Goal: Task Accomplishment & Management: Complete application form

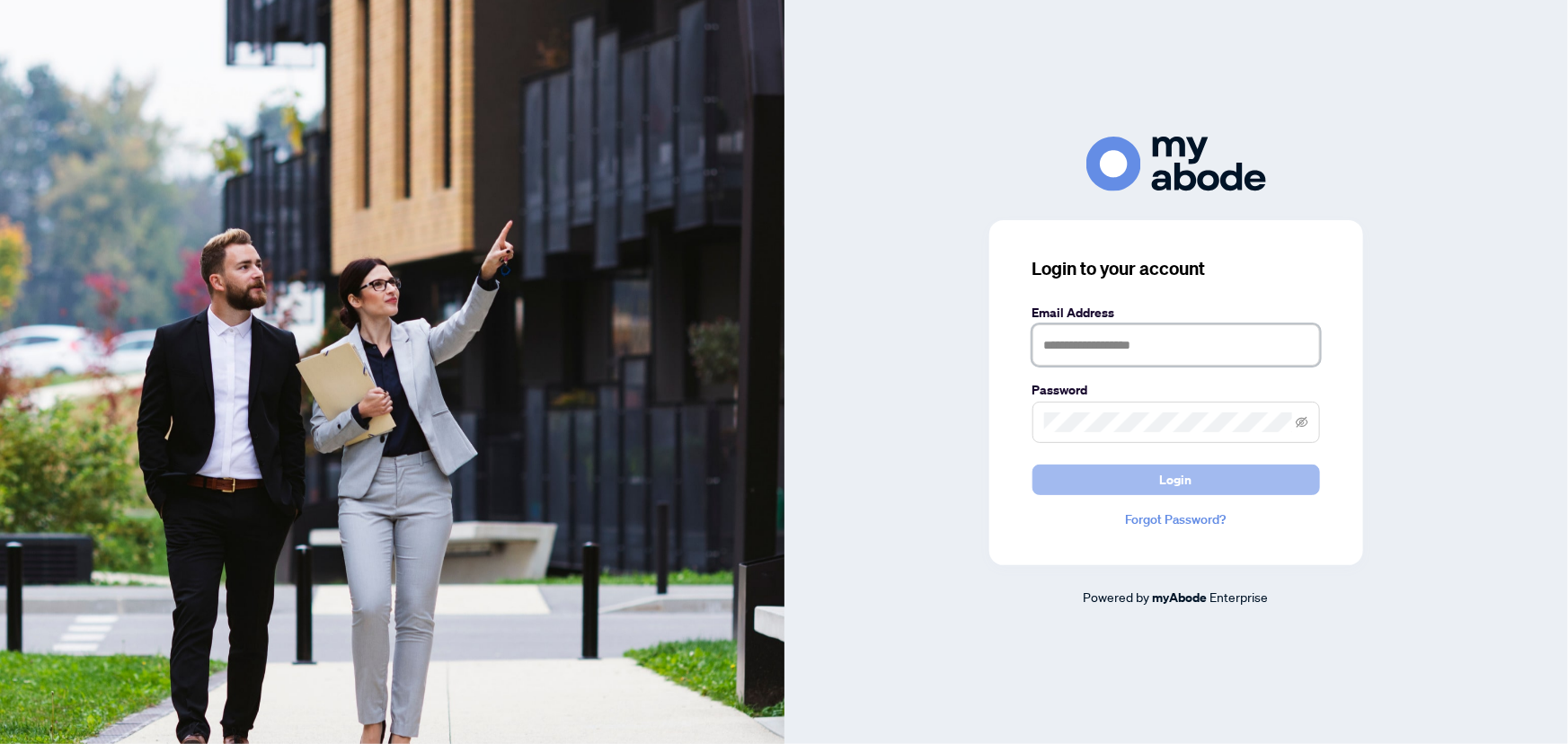
type input "**********"
click at [1192, 490] on button "Login" at bounding box center [1176, 479] width 288 height 30
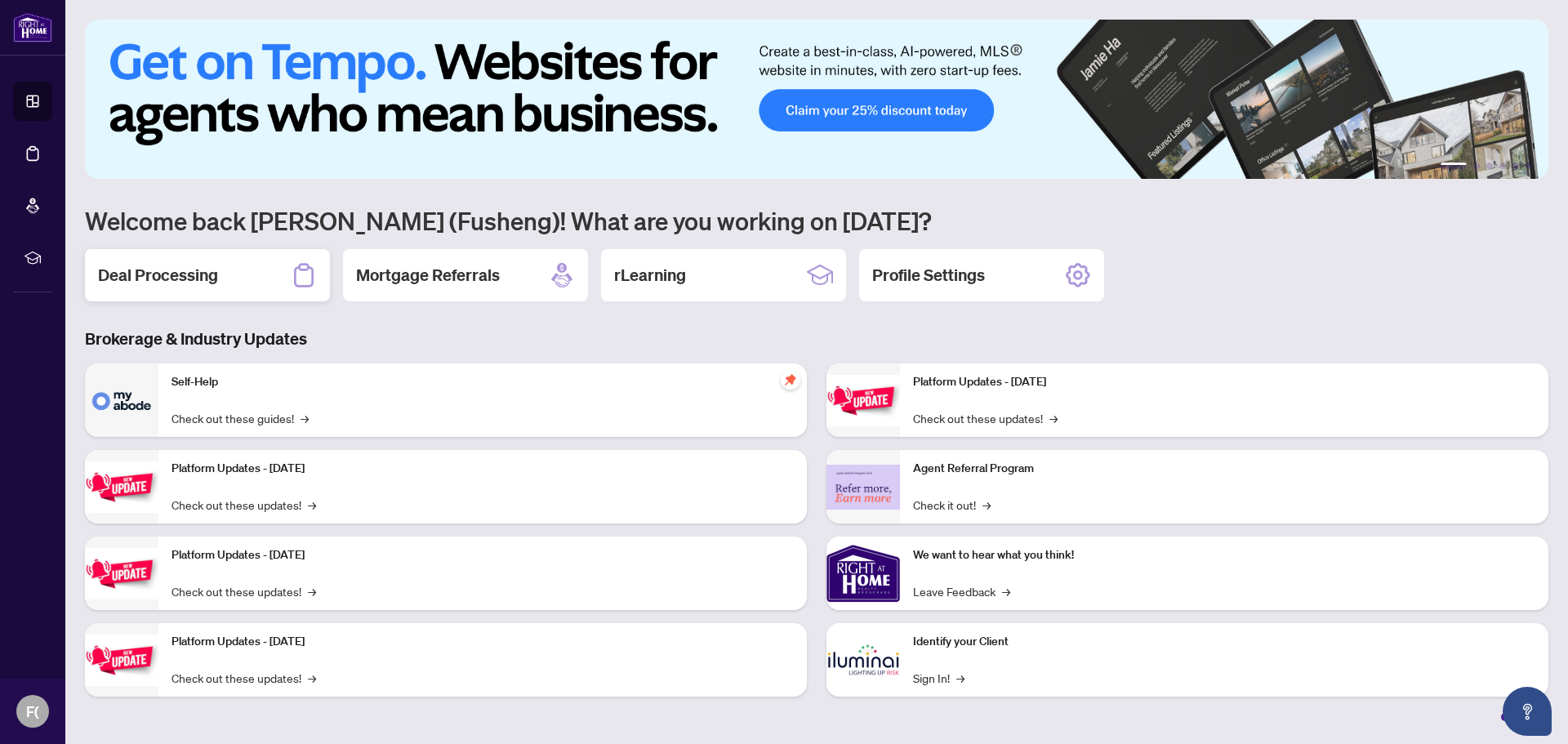
click at [198, 283] on h2 "Deal Processing" at bounding box center [158, 275] width 120 height 23
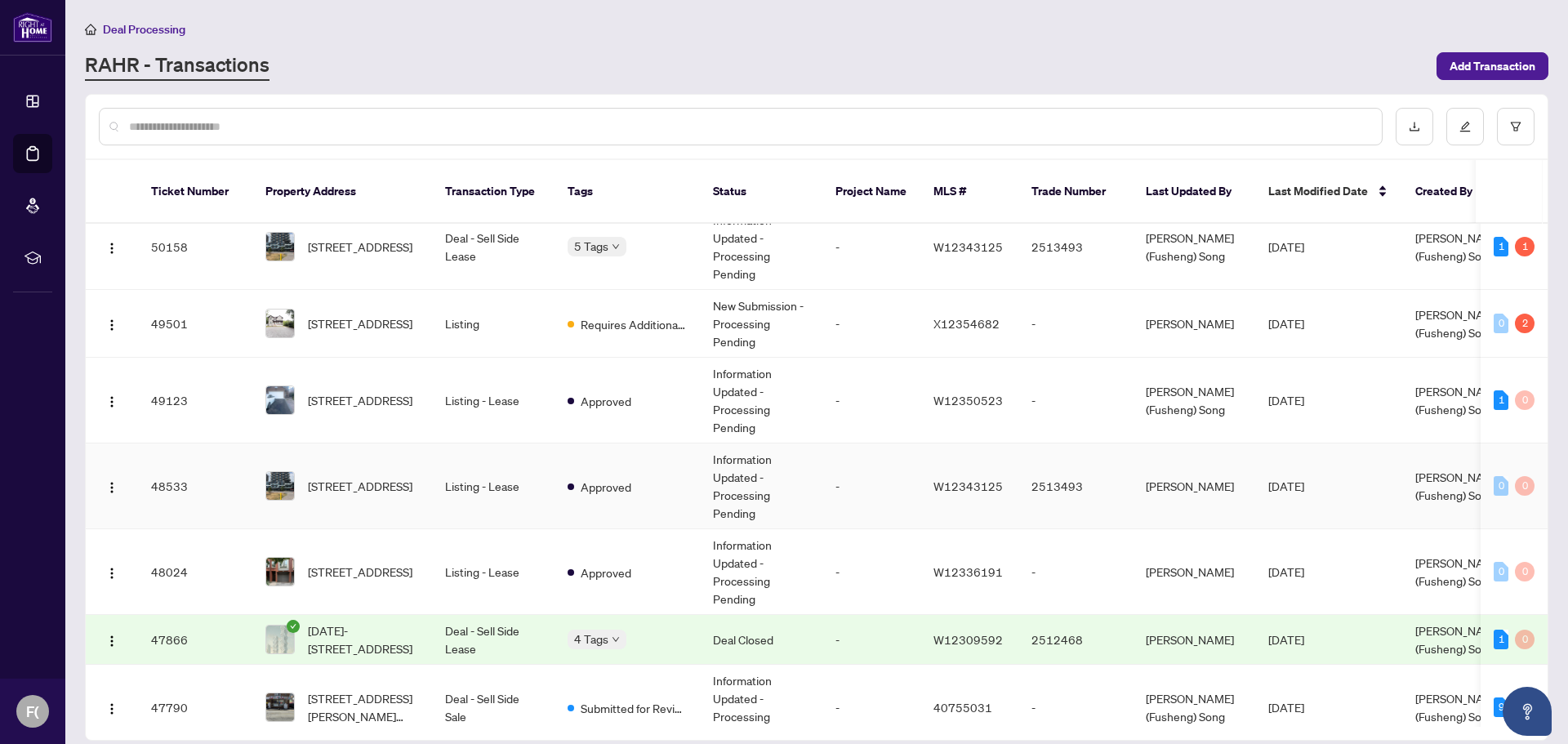
scroll to position [490, 0]
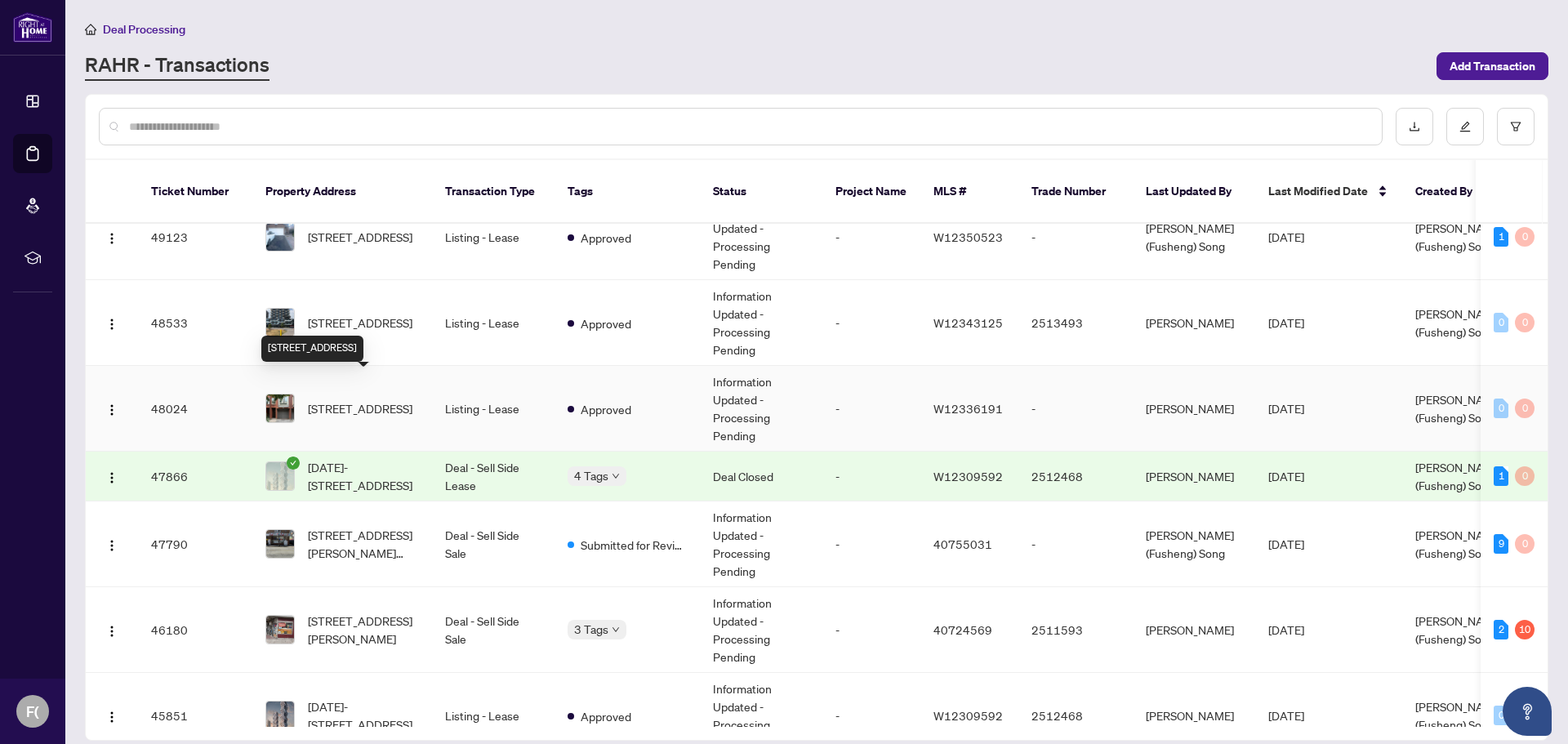
click at [351, 399] on span "607-895 Maple Ave, Burlington, Ontario L7S 2H7, Canada" at bounding box center [360, 408] width 104 height 18
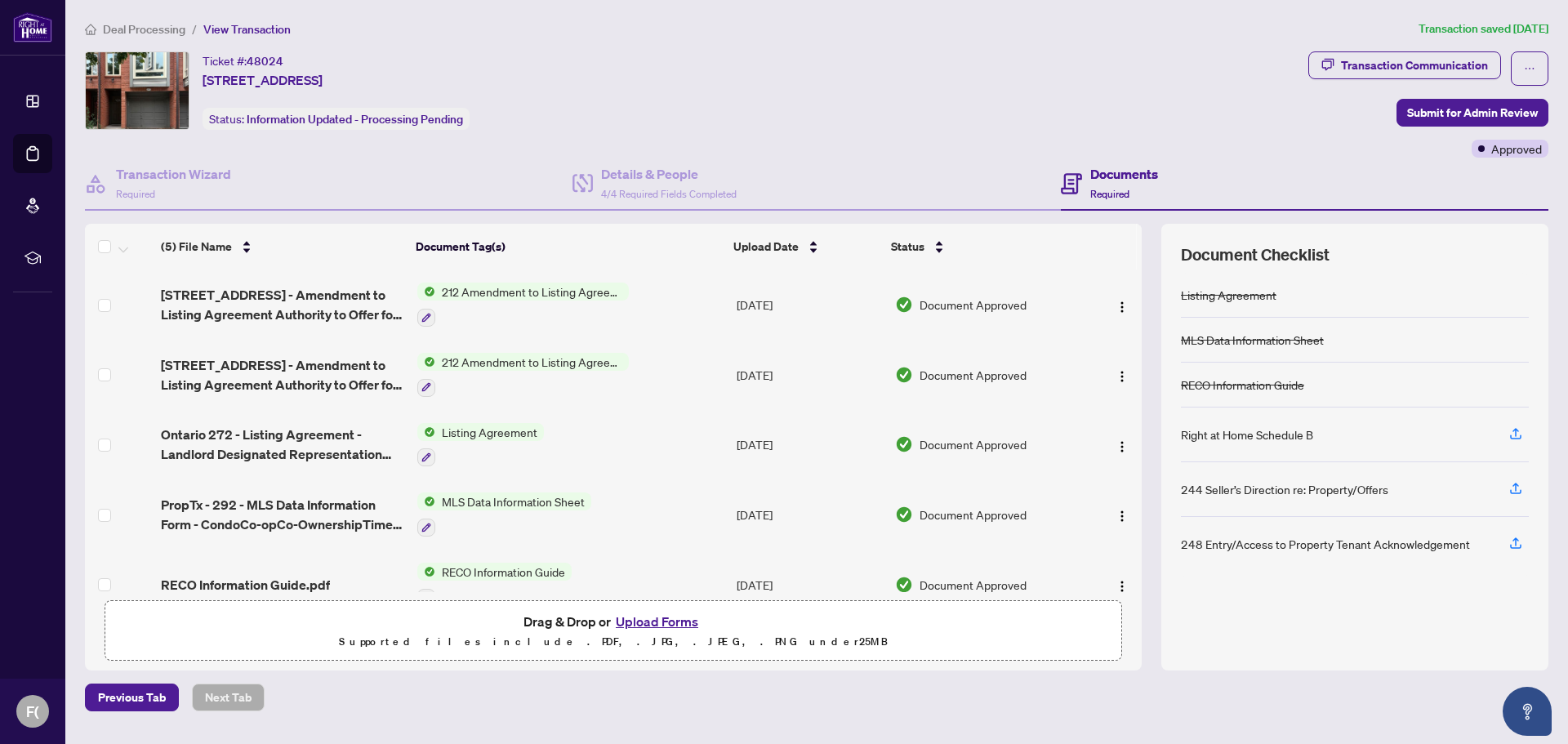
scroll to position [31, 0]
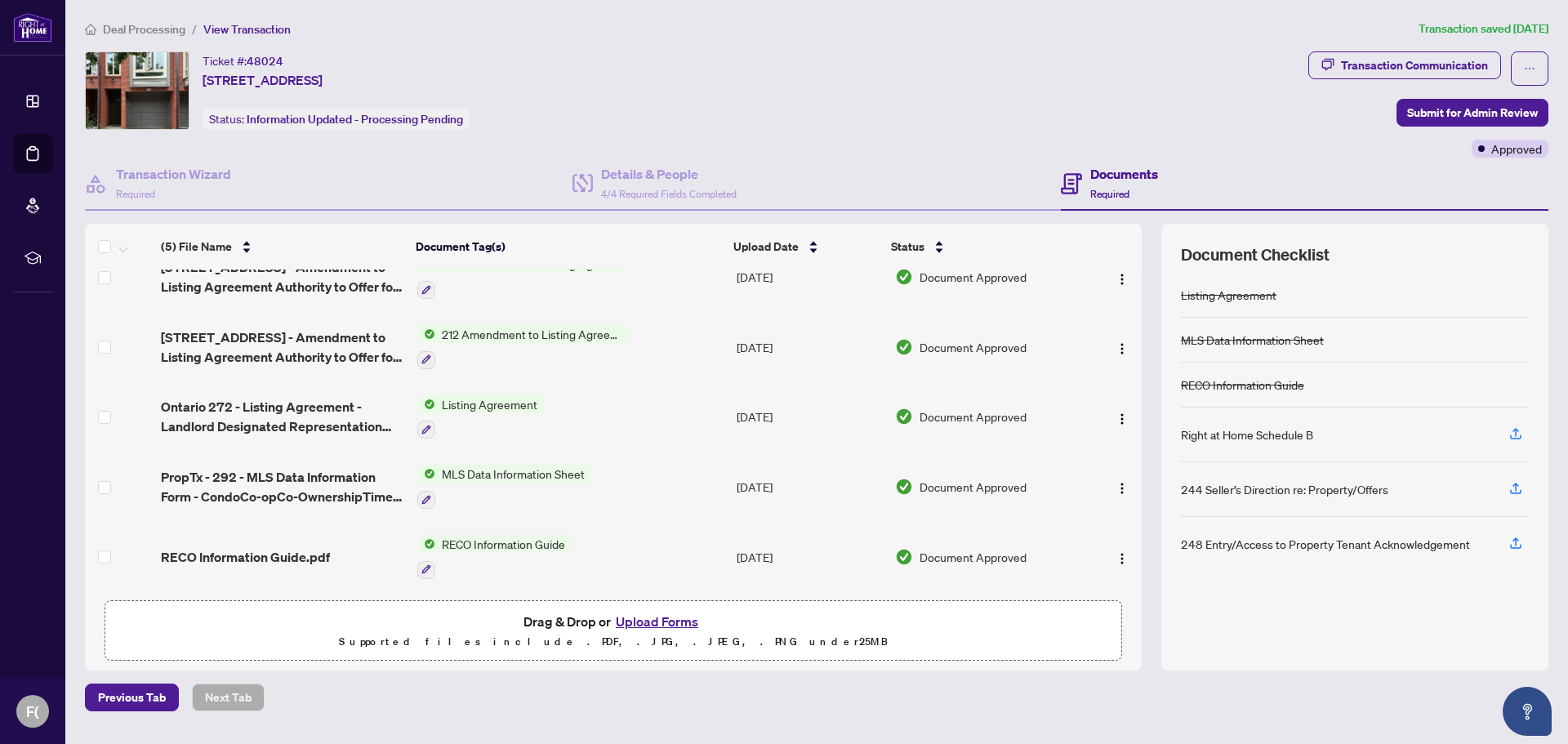
click at [627, 632] on p "Supported files include .PDF, .JPG, .JPEG, .PNG under 25 MB" at bounding box center [614, 641] width 997 height 19
click at [648, 621] on button "Upload Forms" at bounding box center [657, 621] width 93 height 21
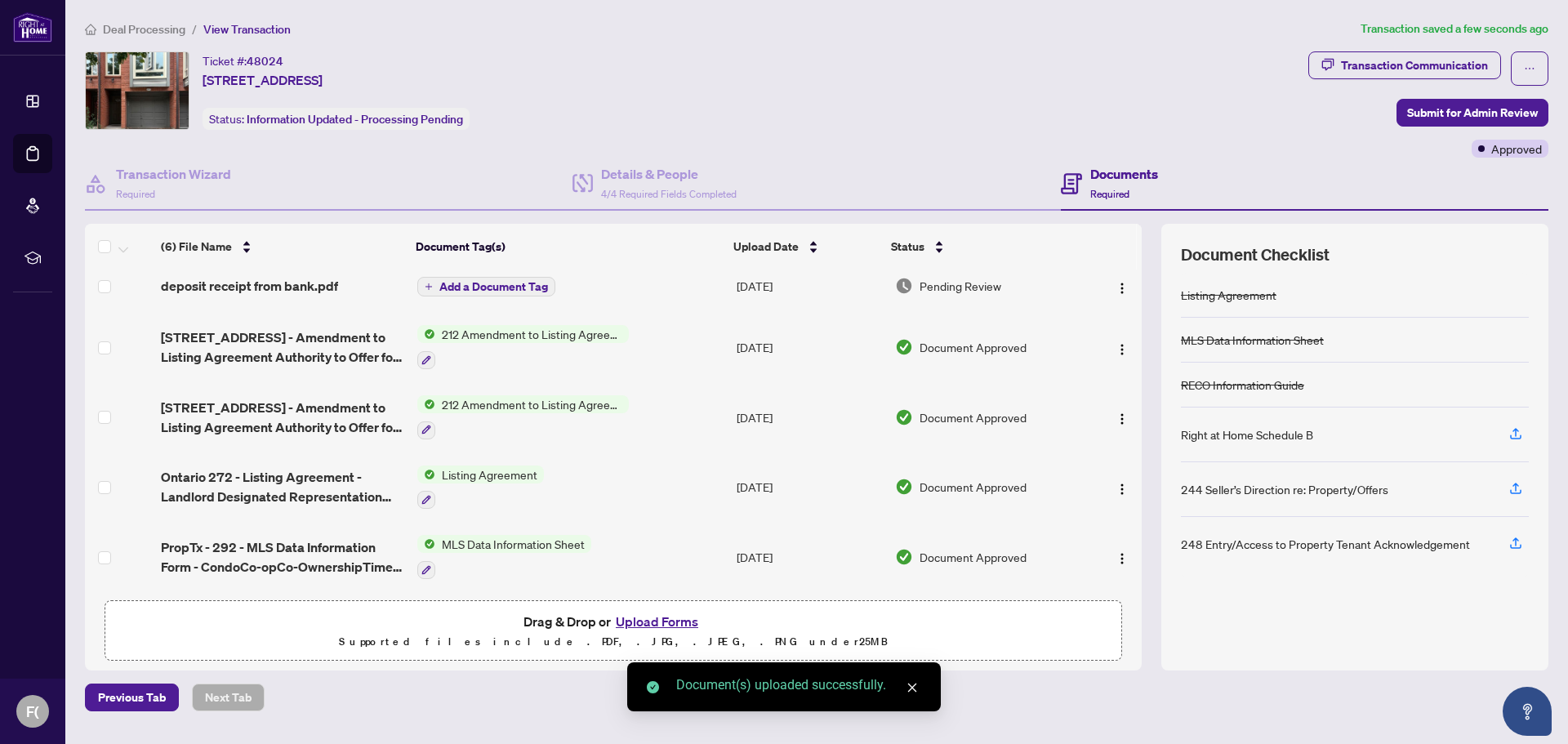
scroll to position [0, 0]
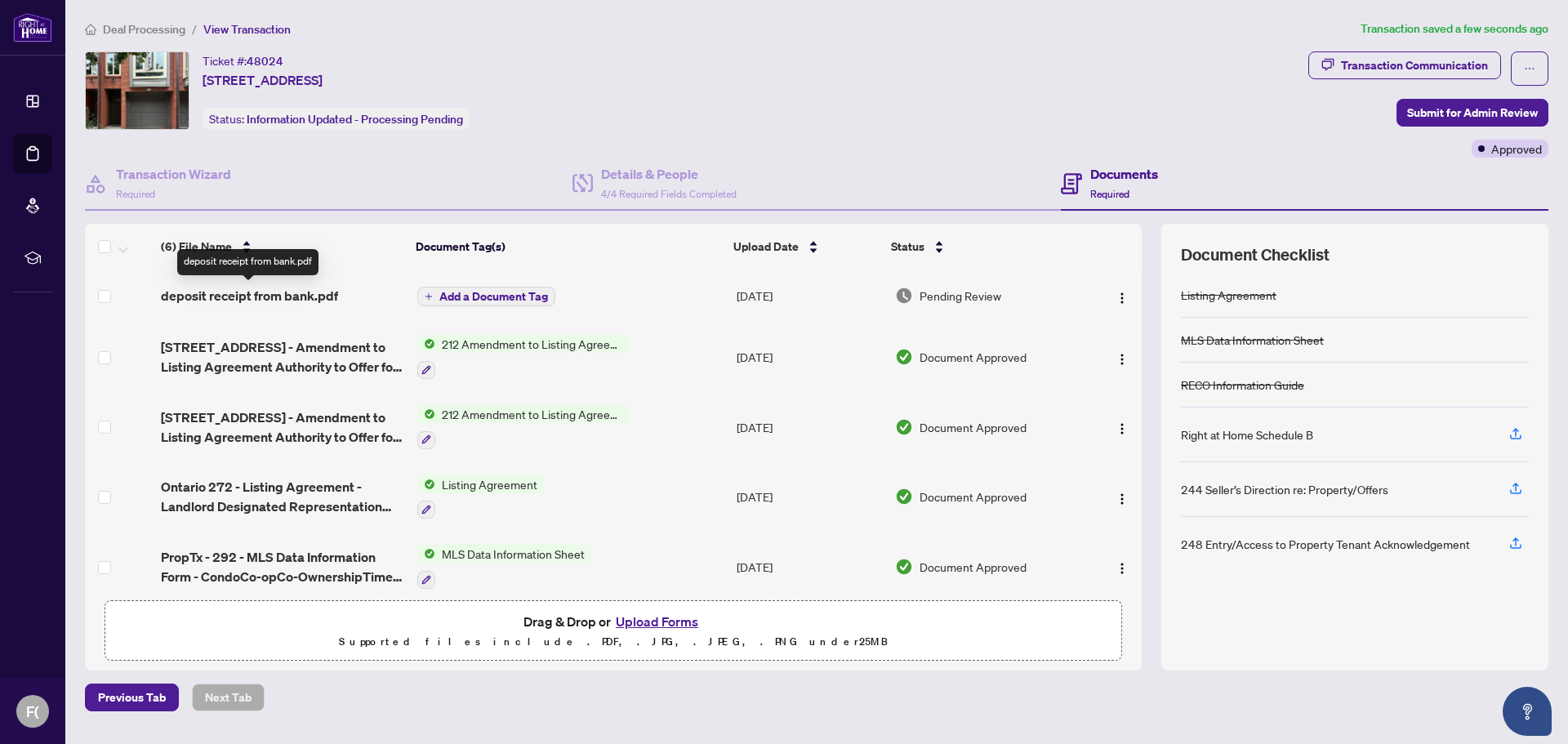
click at [296, 287] on span "deposit receipt from bank.pdf" at bounding box center [250, 295] width 177 height 19
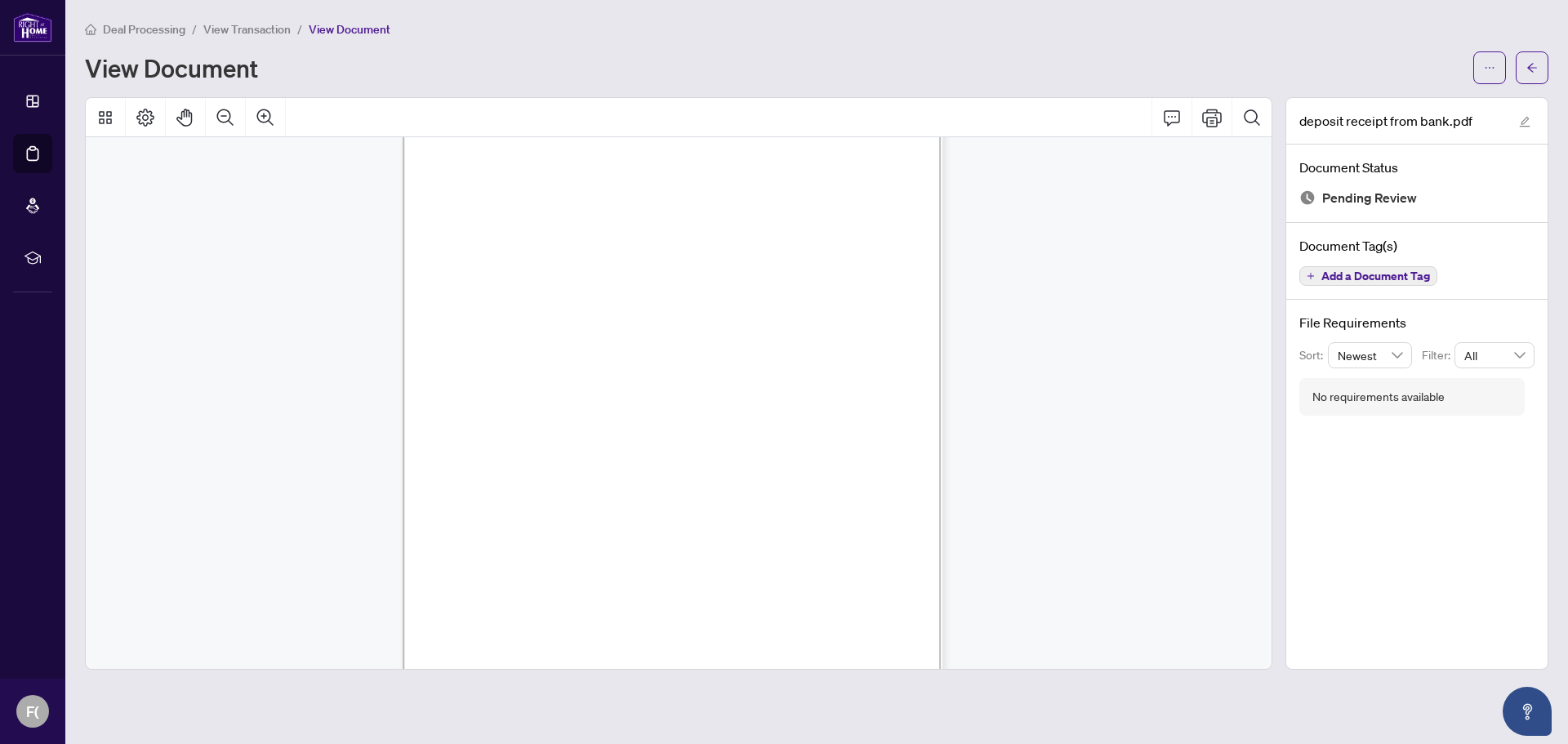
scroll to position [2093, 0]
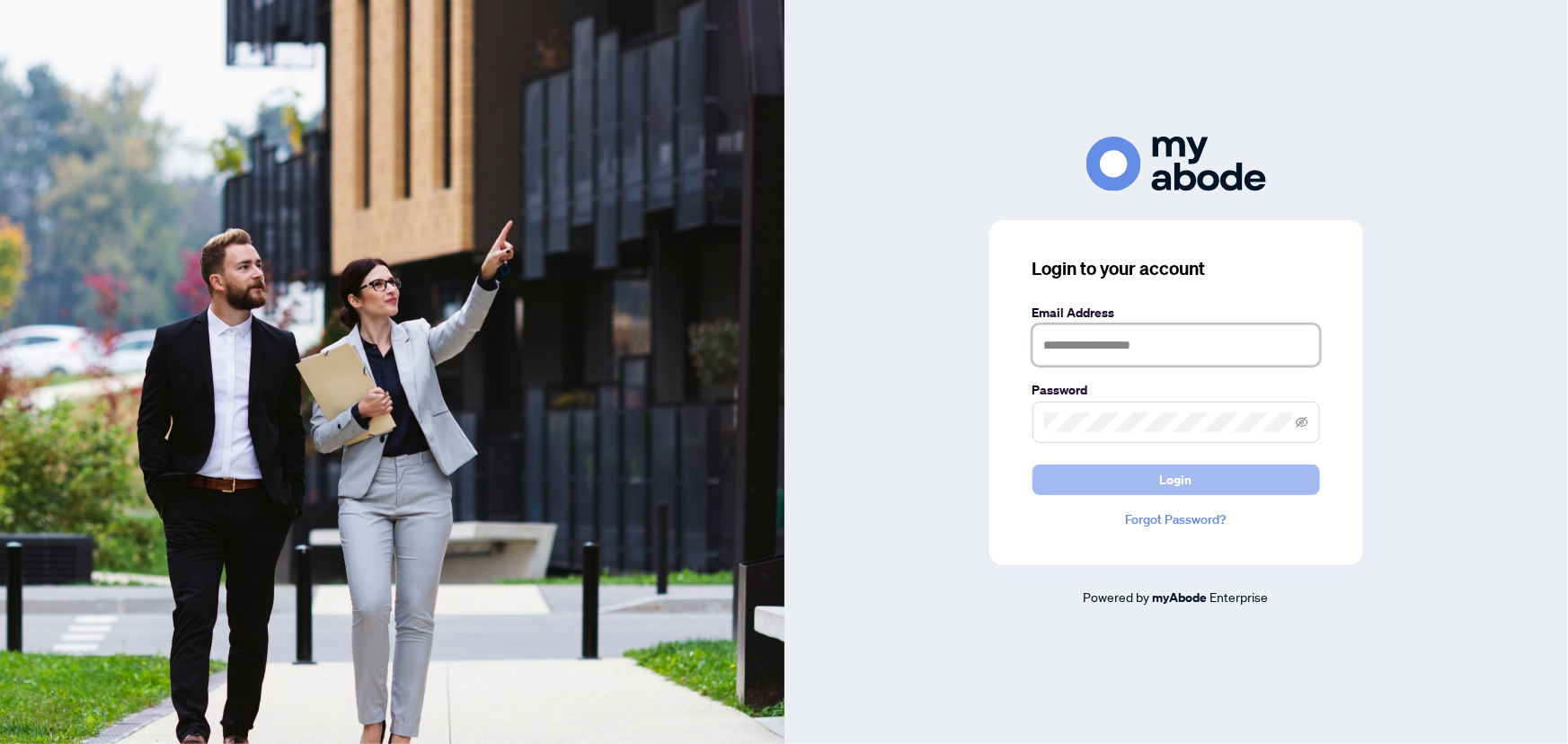
type input "**********"
click at [1188, 478] on span "Login" at bounding box center [1176, 479] width 32 height 28
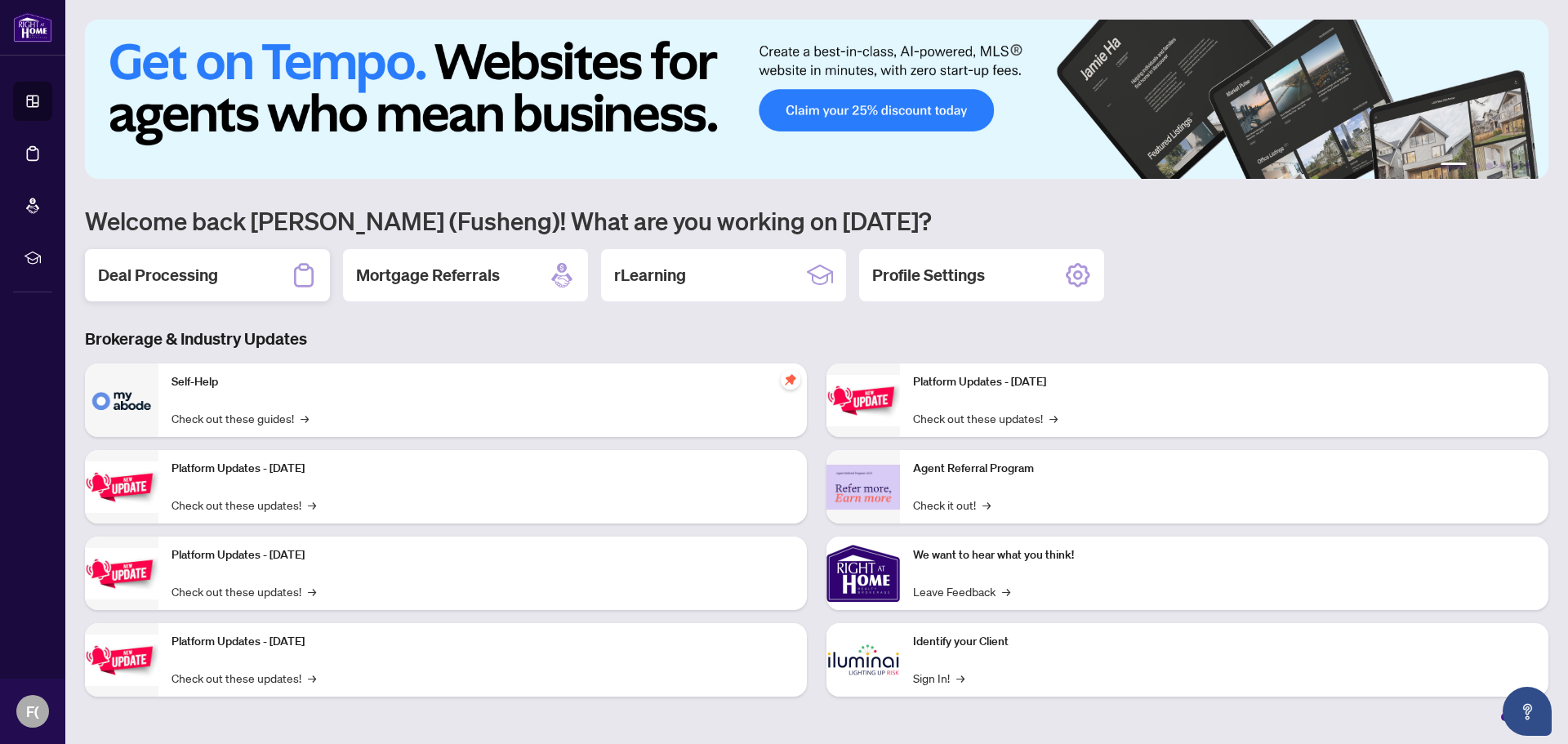
click at [184, 277] on h2 "Deal Processing" at bounding box center [158, 275] width 120 height 23
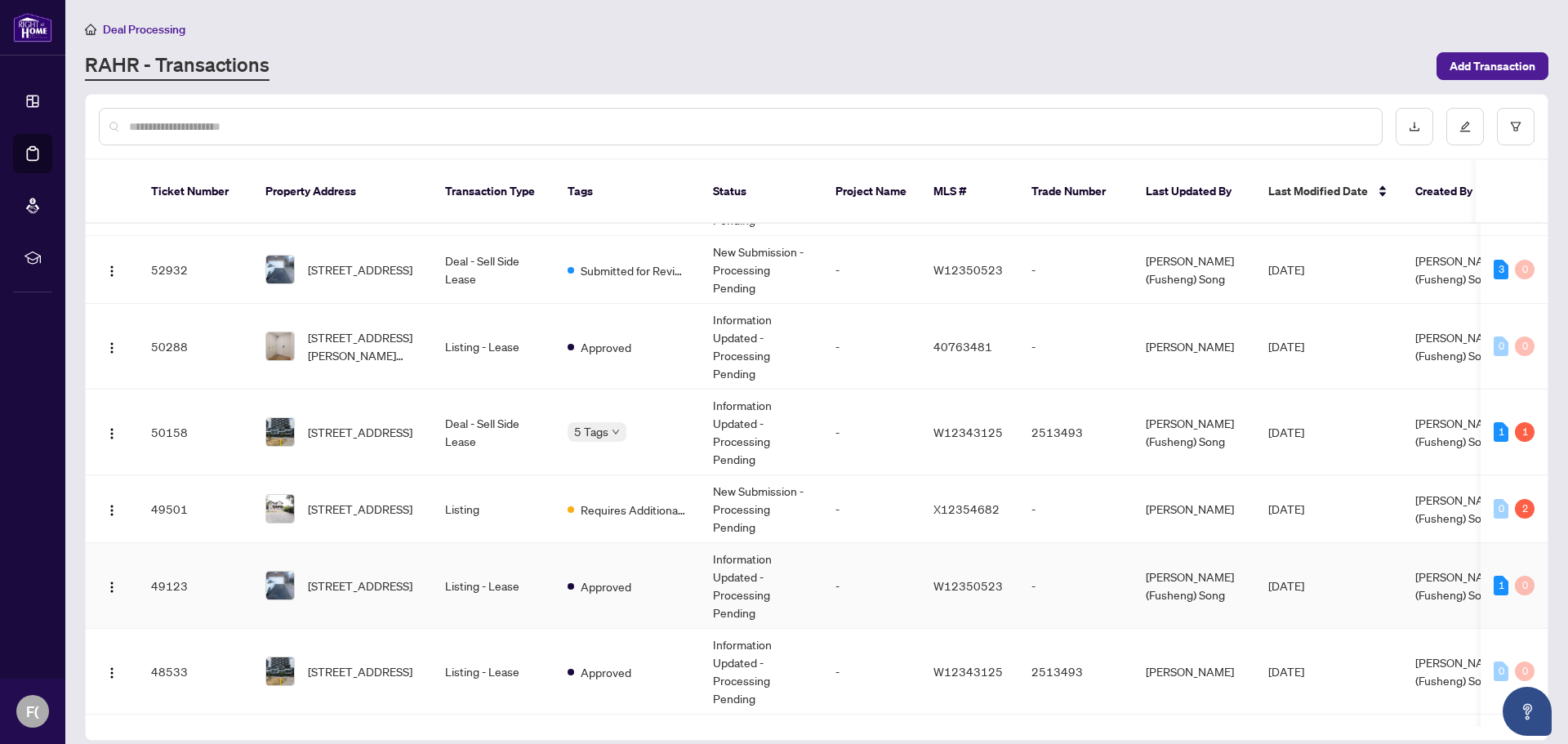
scroll to position [245, 0]
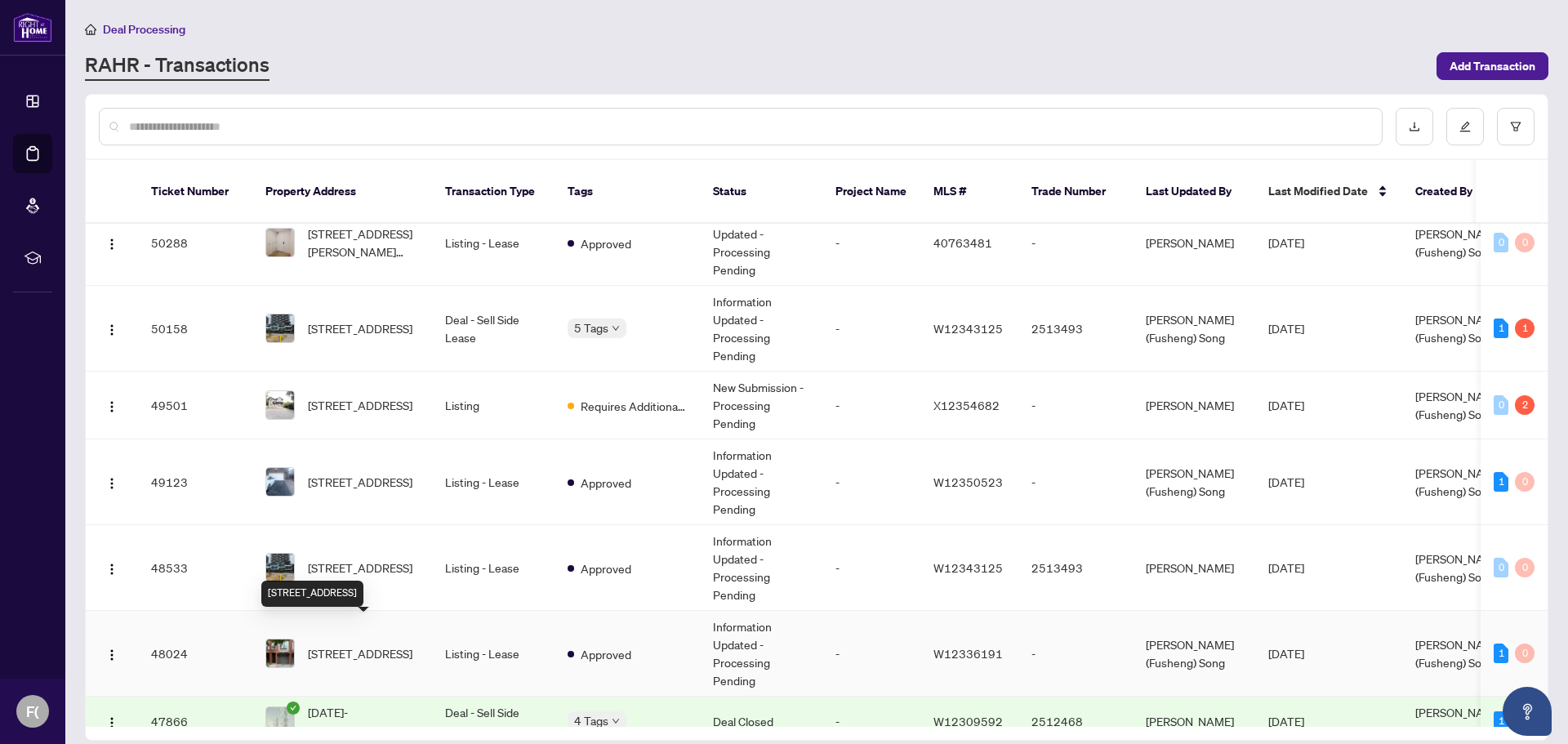
click at [342, 645] on span "607-895 Maple Ave, Burlington, Ontario L7S 2H7, Canada" at bounding box center [360, 654] width 104 height 18
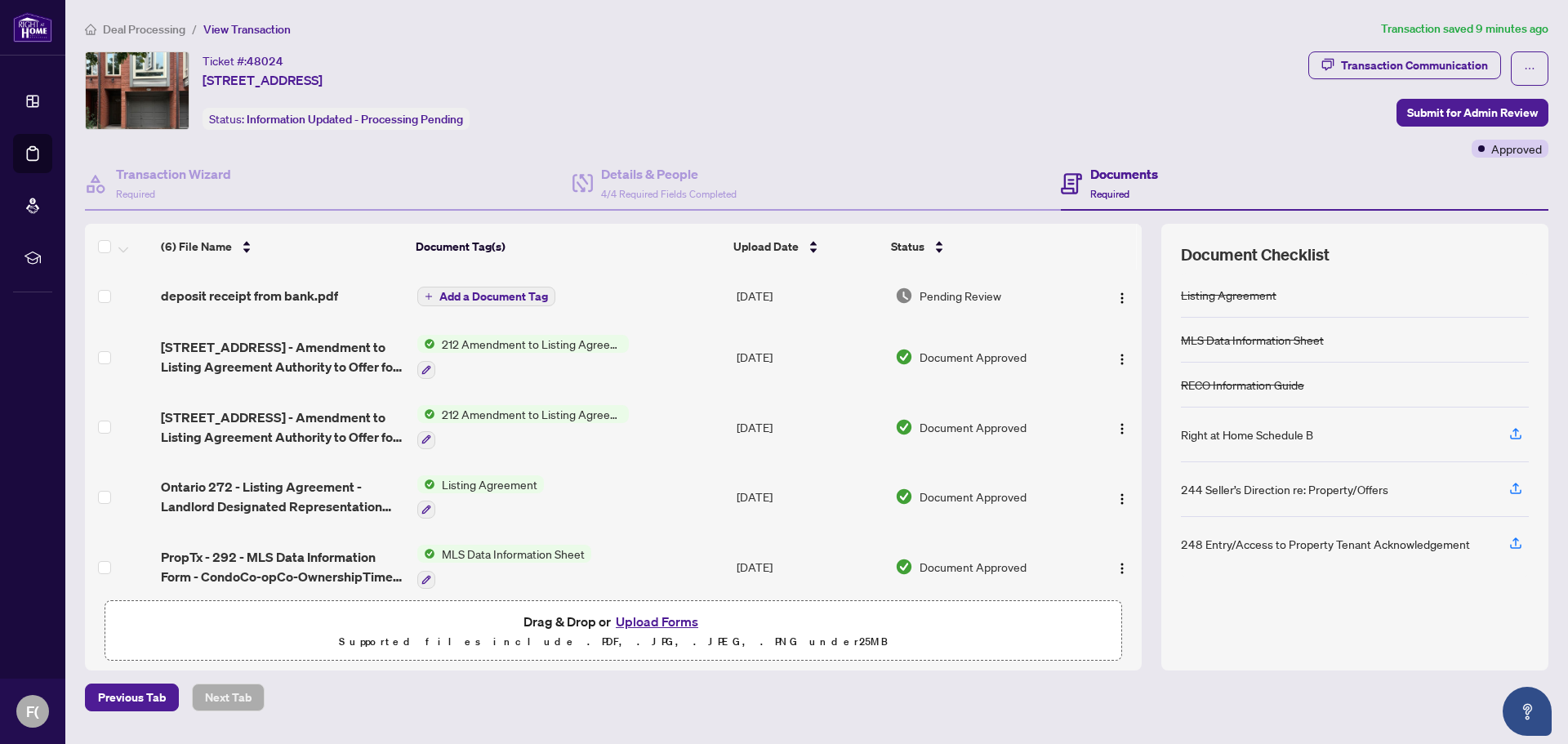
click at [642, 619] on button "Upload Forms" at bounding box center [657, 621] width 93 height 21
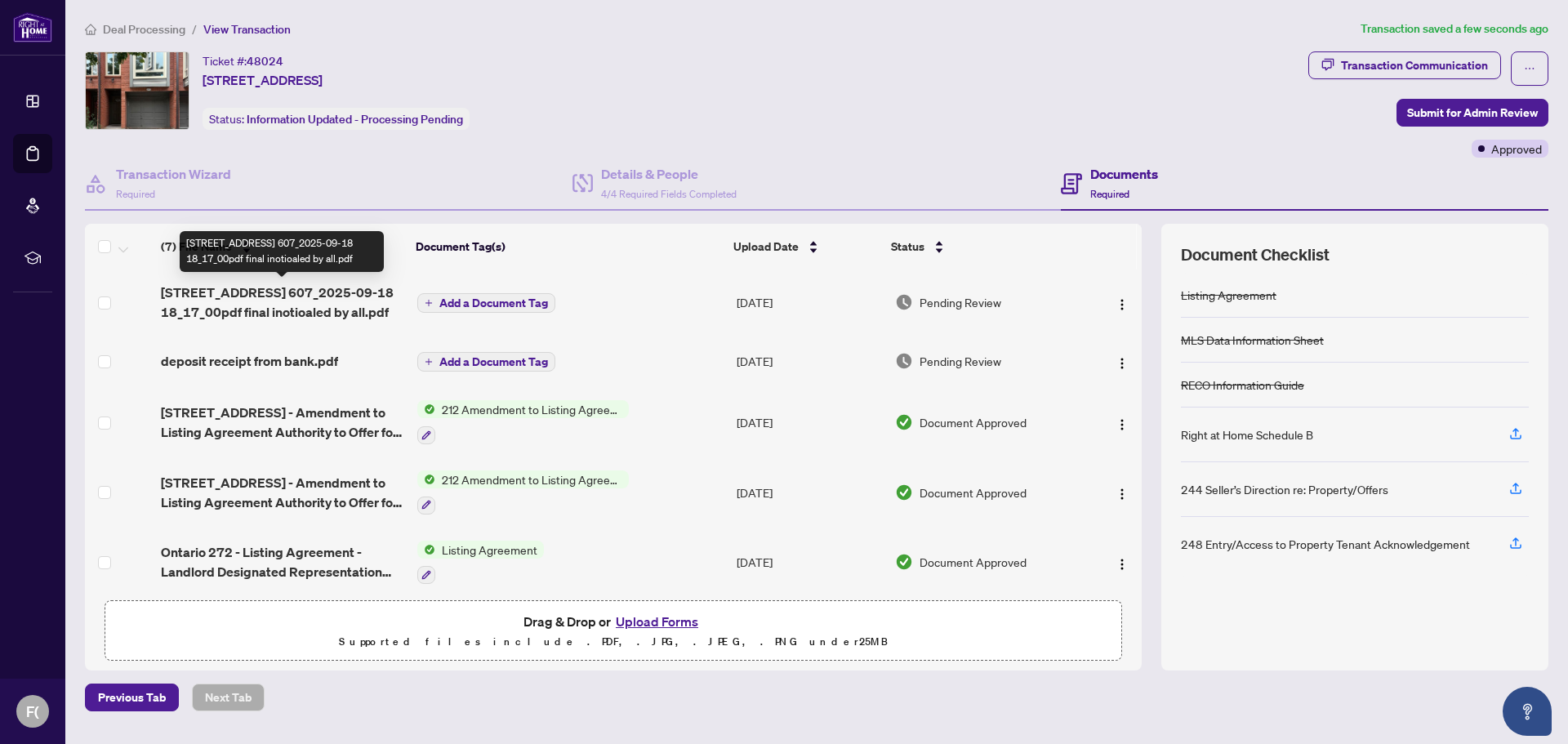
click at [290, 298] on span "[STREET_ADDRESS] 607_2025-09-18 18_17_00pdf final inotioaled by all.pdf" at bounding box center [282, 302] width 243 height 39
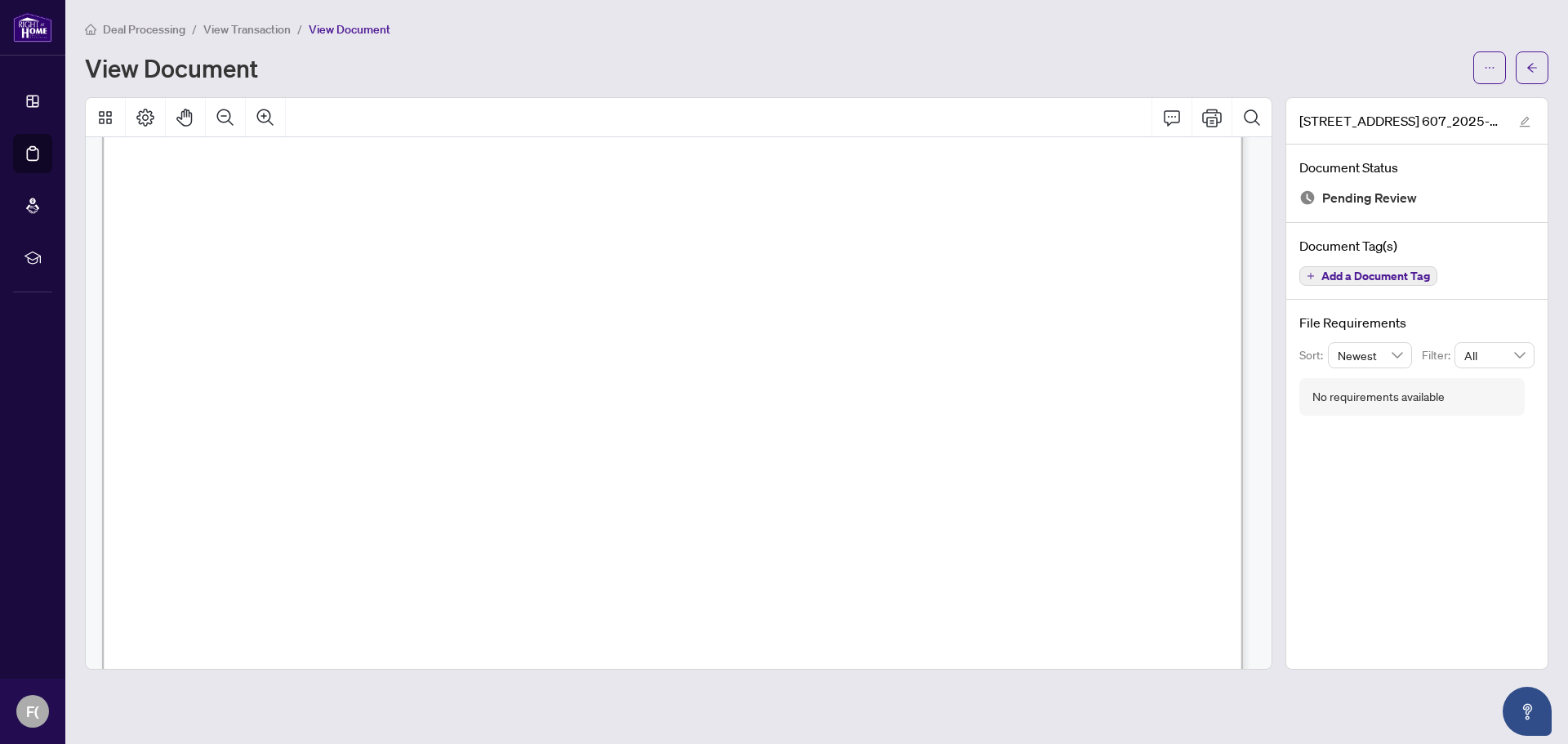
scroll to position [7896, 0]
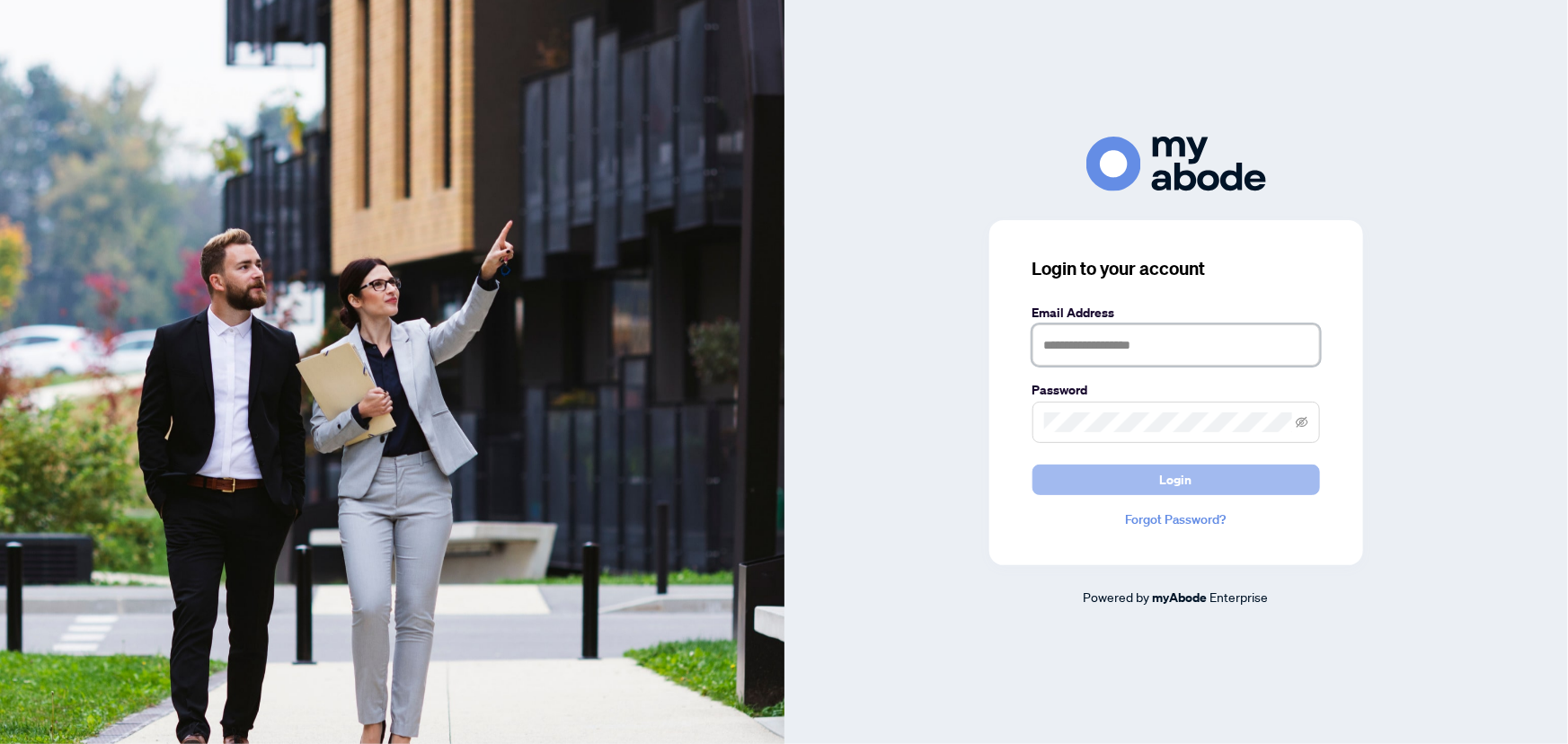
type input "**********"
click at [1183, 478] on span "Login" at bounding box center [1176, 479] width 32 height 28
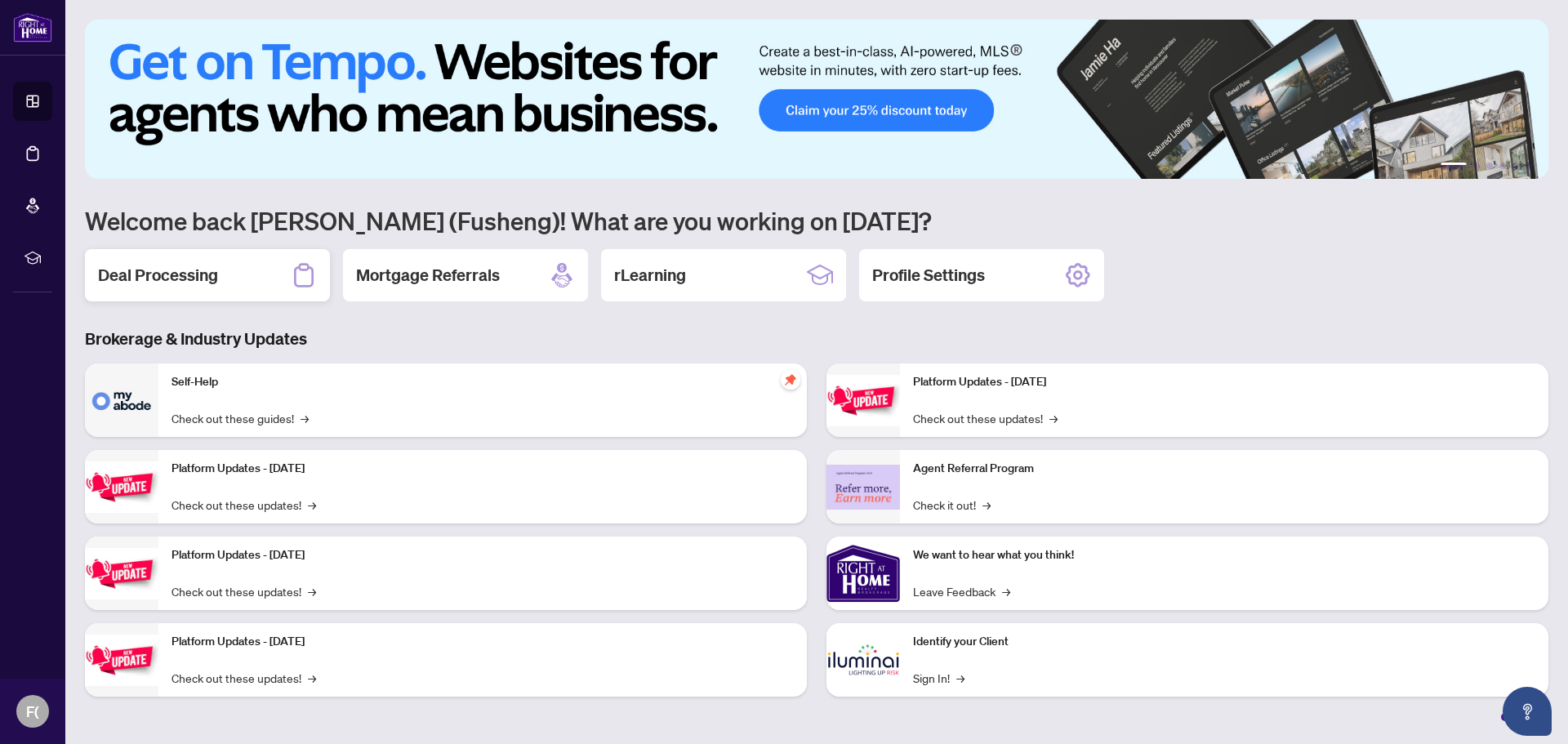
click at [176, 273] on h2 "Deal Processing" at bounding box center [158, 275] width 120 height 23
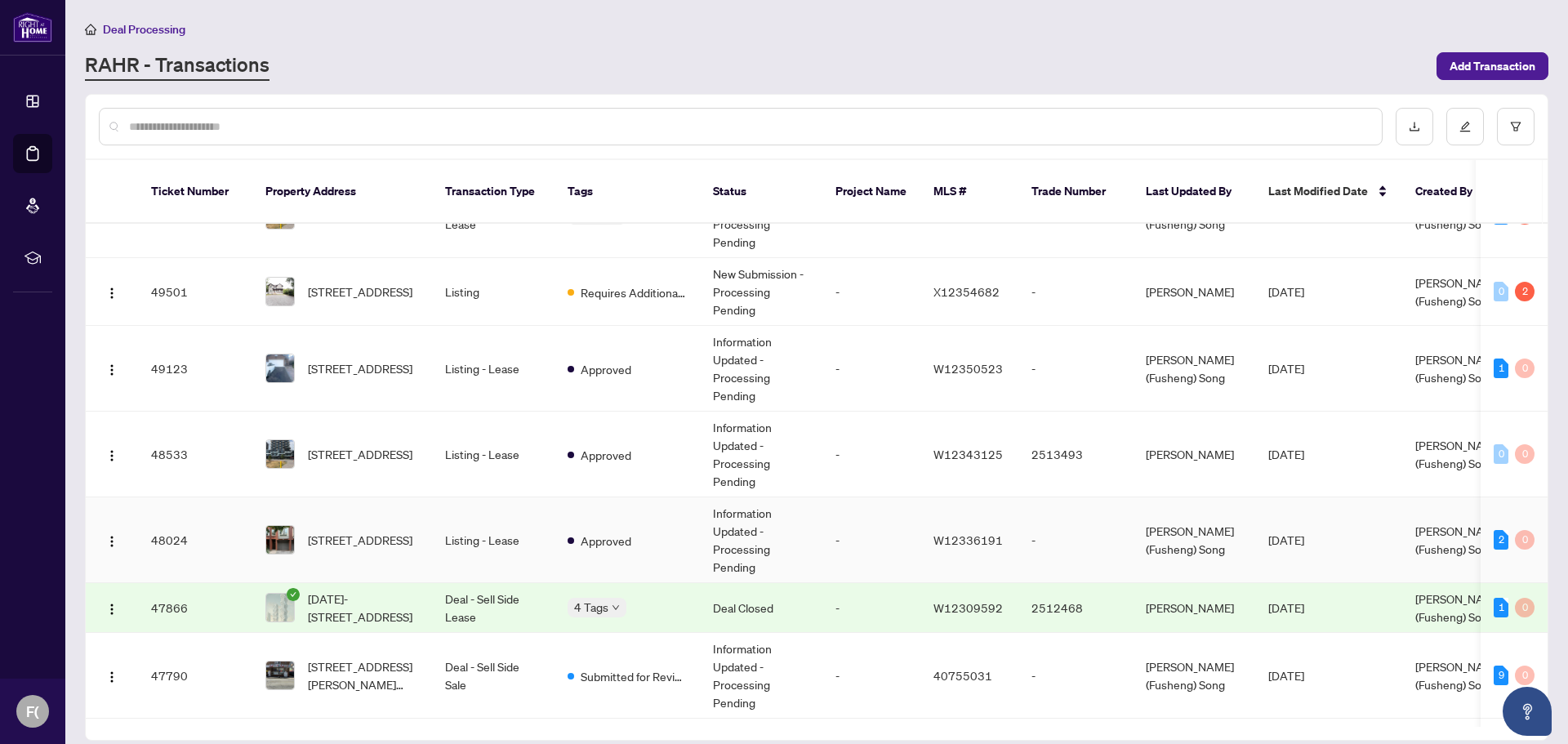
scroll to position [408, 0]
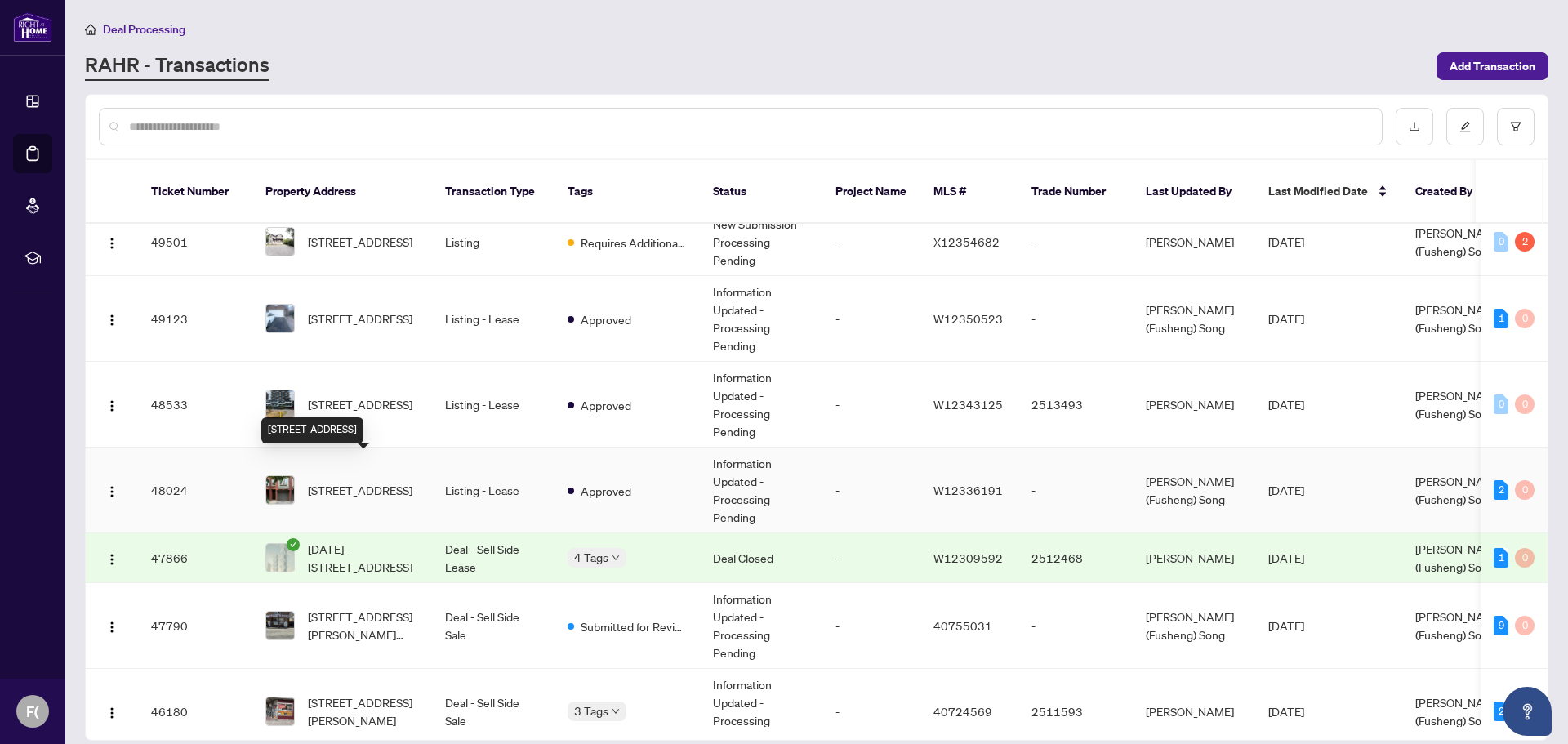
click at [353, 481] on span "[STREET_ADDRESS]" at bounding box center [360, 490] width 104 height 18
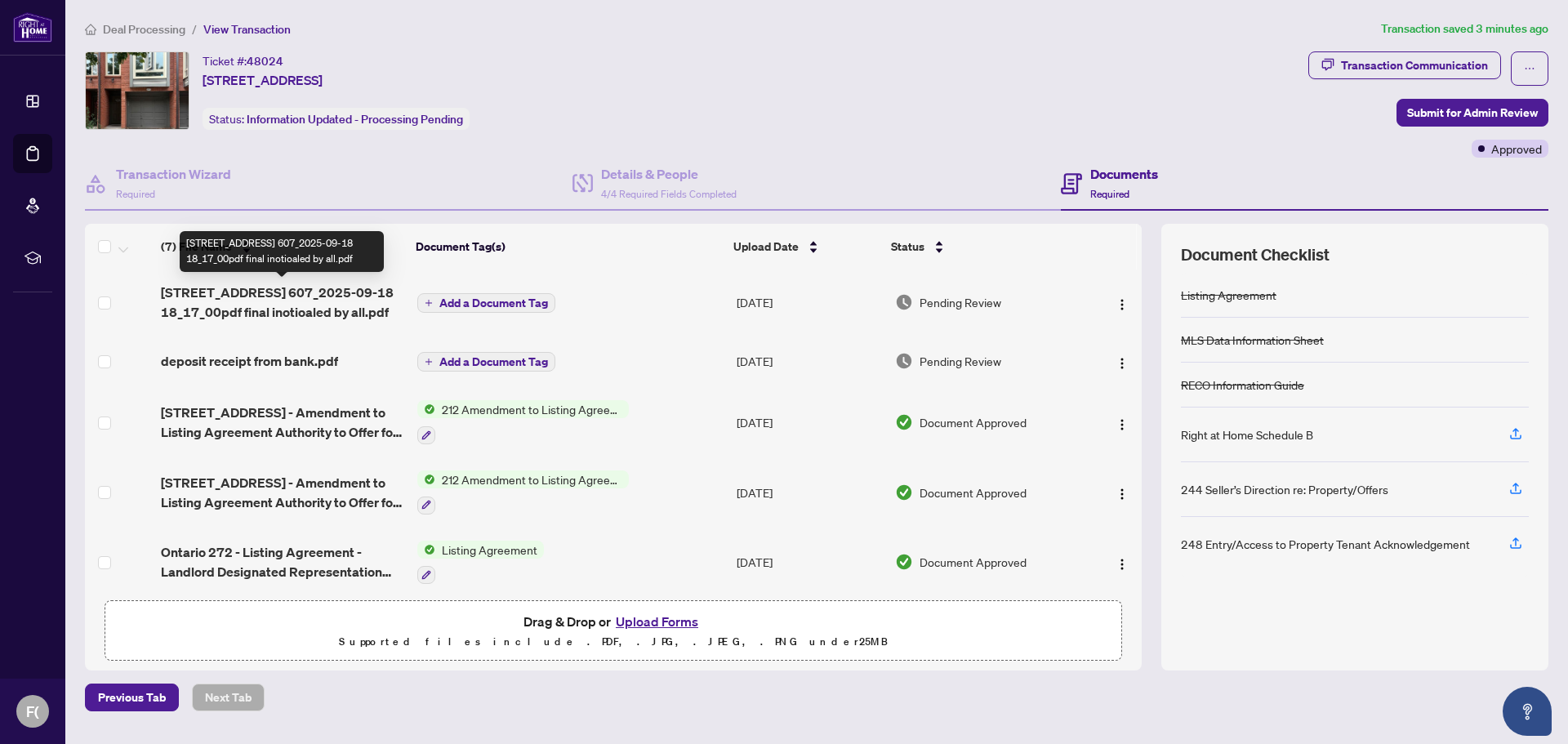
click at [307, 293] on span "[STREET_ADDRESS] 607_2025-09-18 18_17_00pdf final inotioaled by all.pdf" at bounding box center [282, 302] width 243 height 39
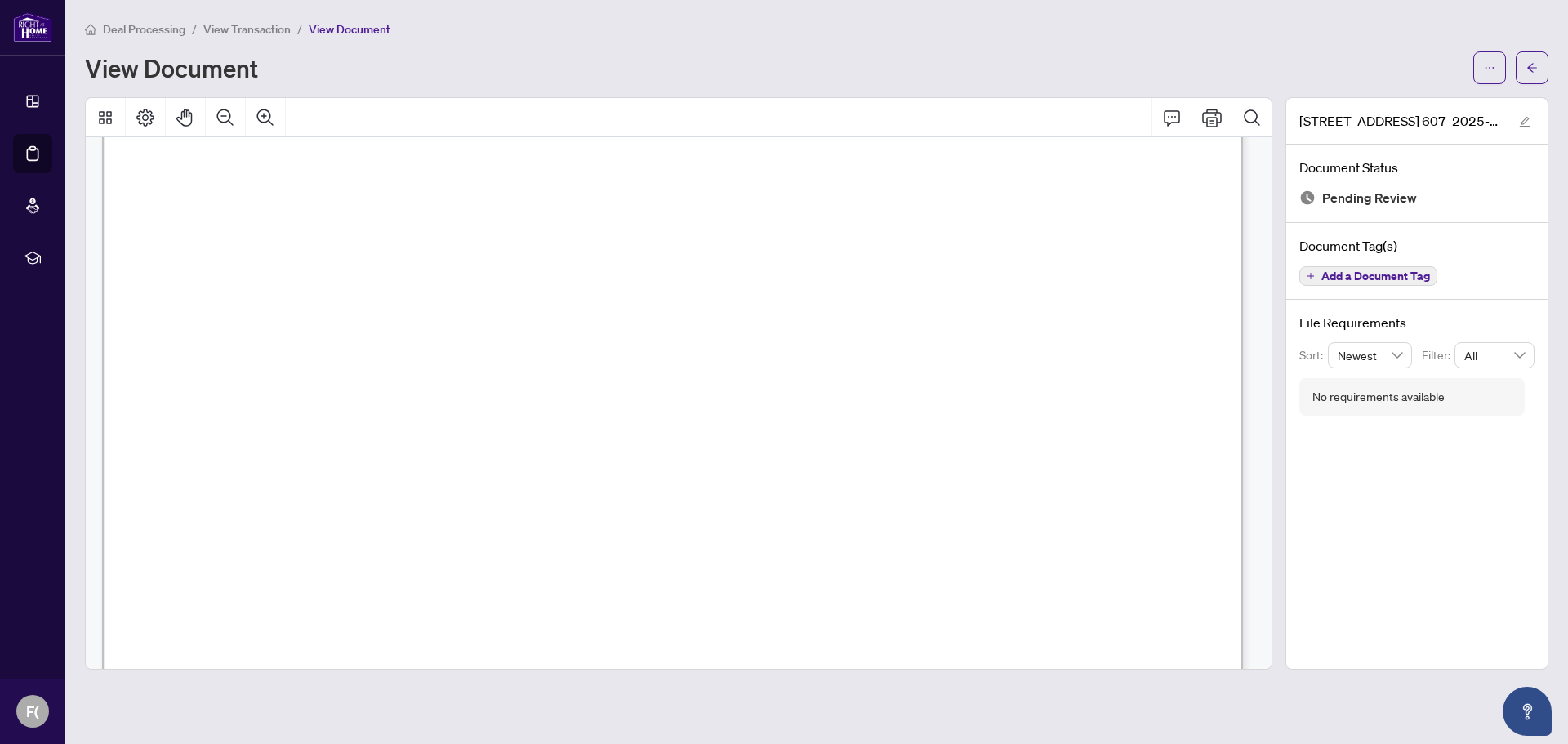
scroll to position [8170, 0]
click at [1530, 68] on icon "arrow-left" at bounding box center [1533, 67] width 10 height 9
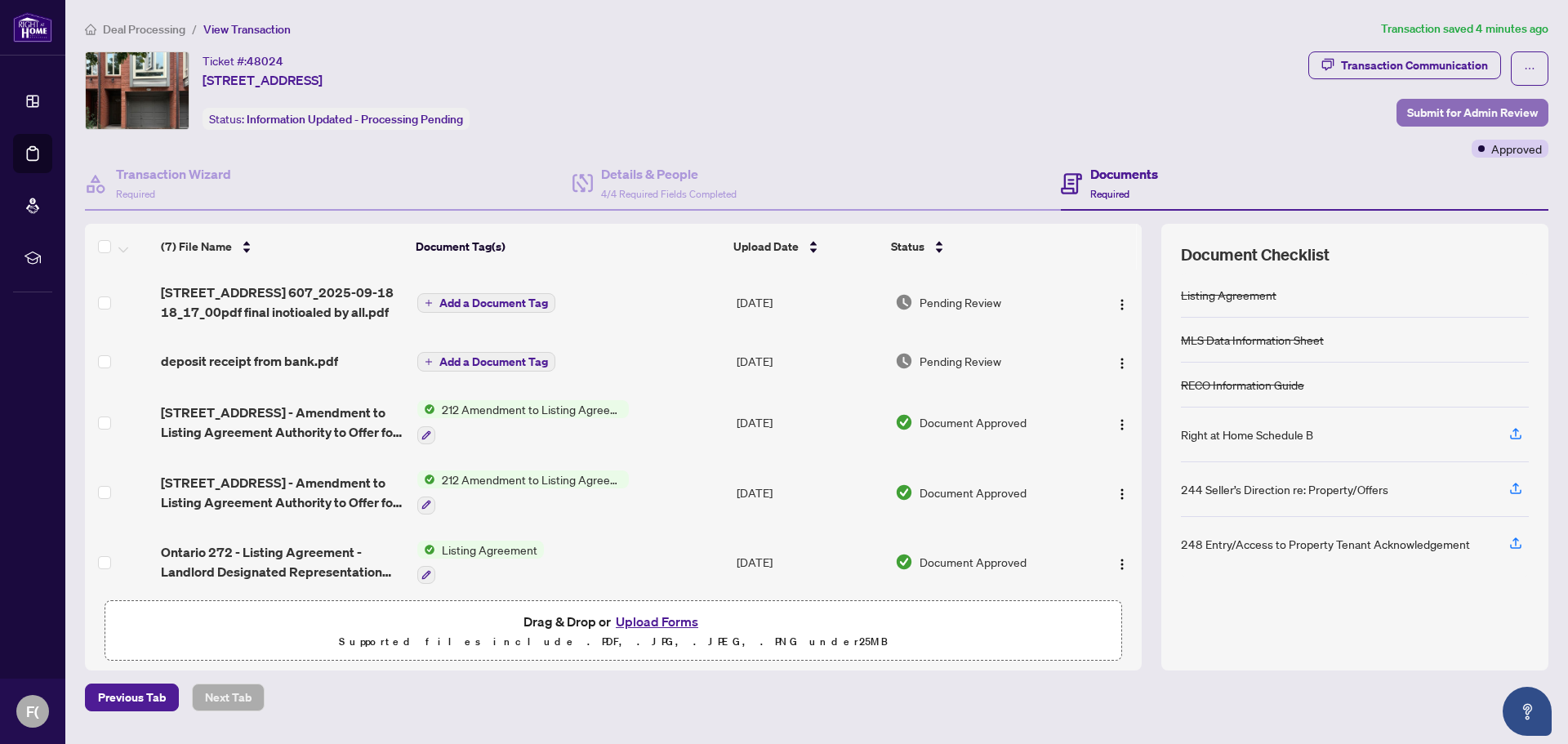
click at [1454, 117] on span "Submit for Admin Review" at bounding box center [1473, 112] width 131 height 26
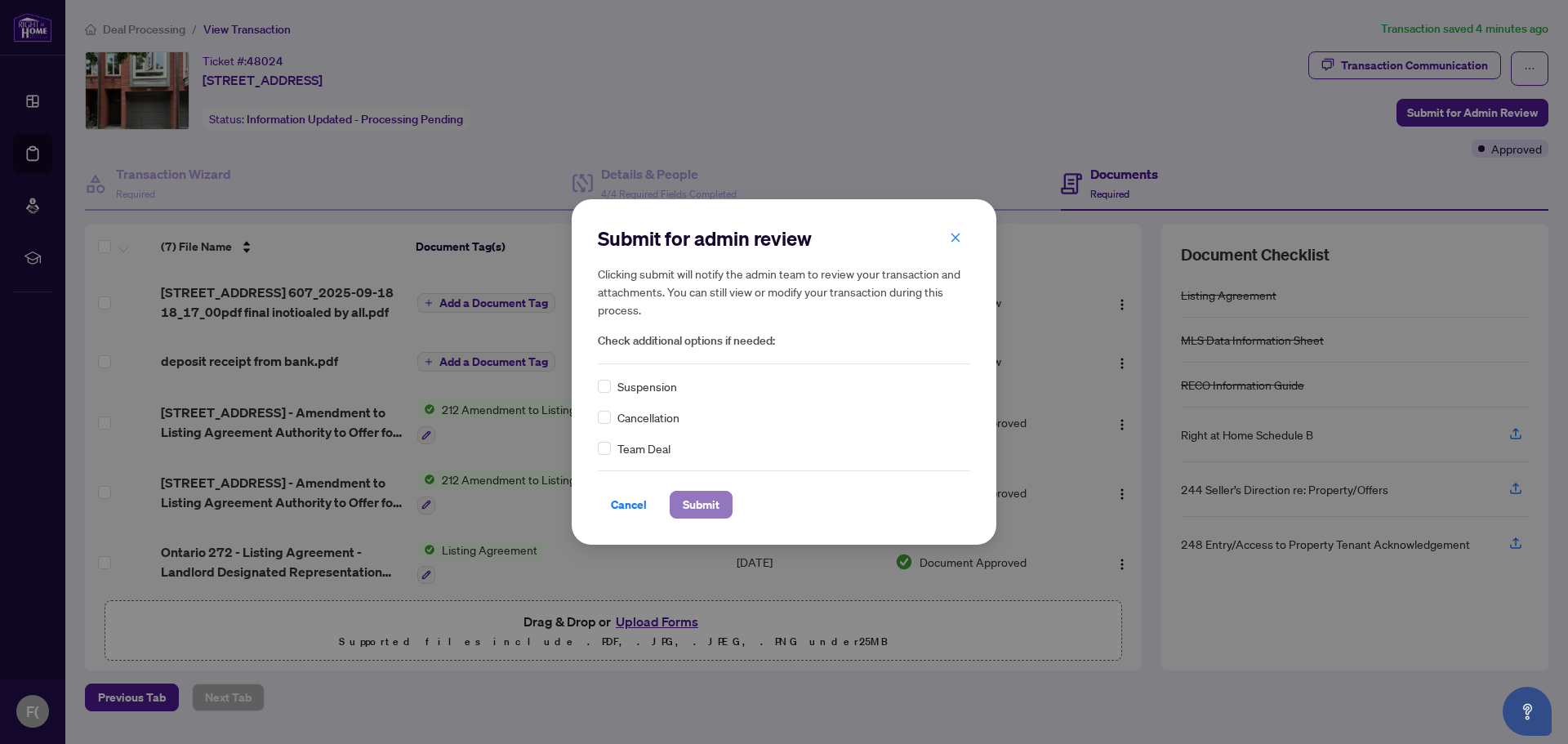
click at [709, 501] on span "Submit" at bounding box center [701, 504] width 37 height 26
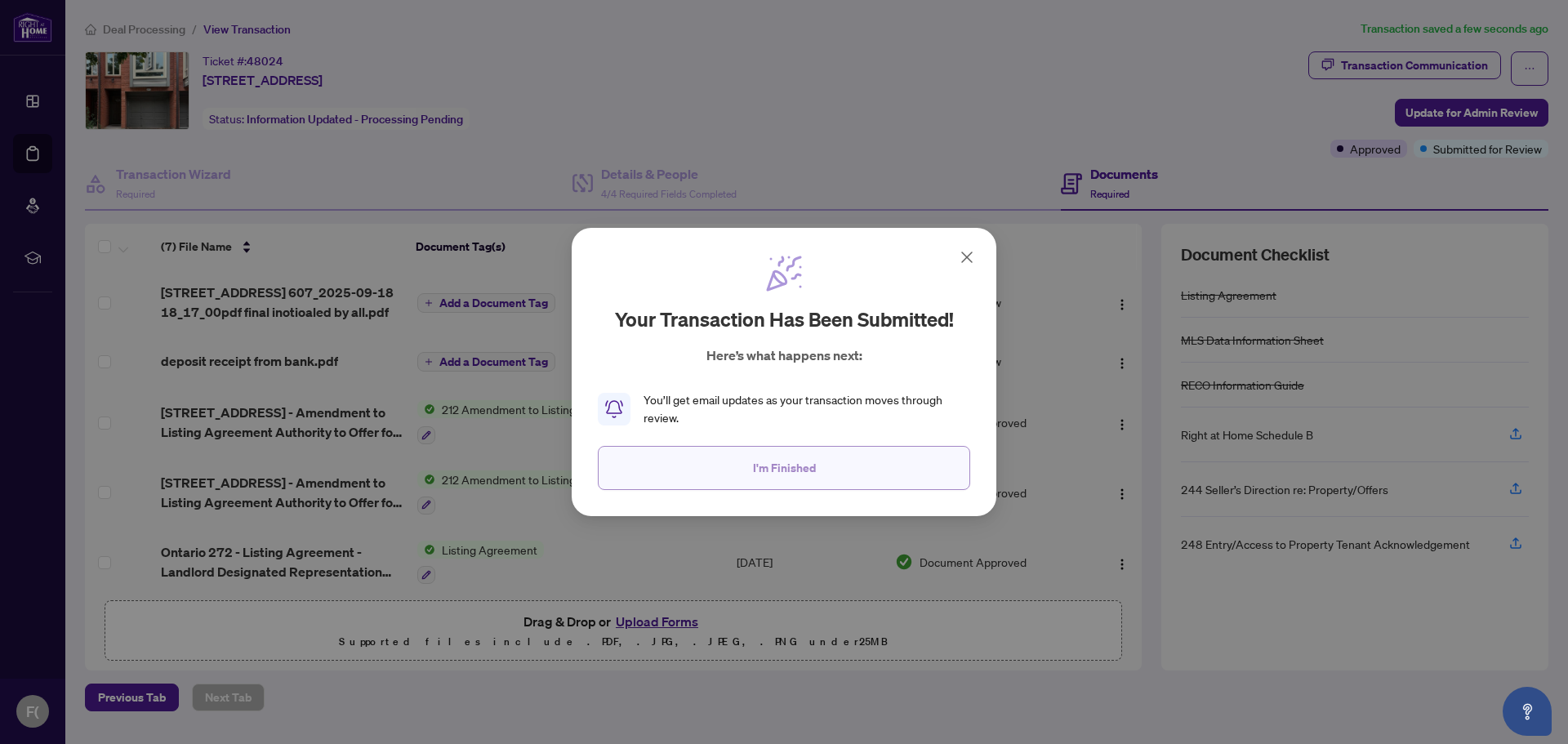
click at [810, 471] on span "I'm Finished" at bounding box center [784, 468] width 63 height 26
